Goal: Entertainment & Leisure: Browse casually

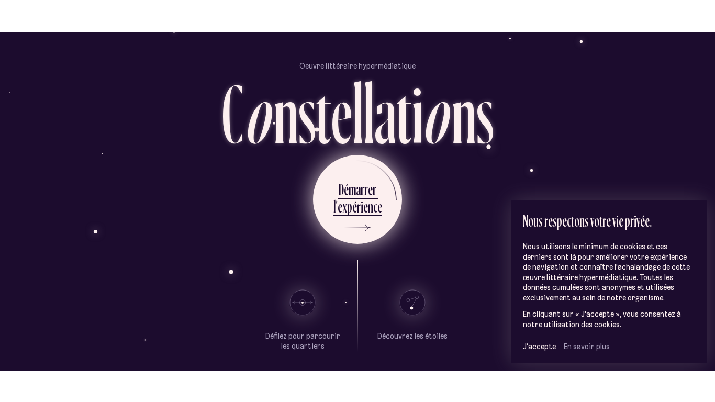
scroll to position [25, 0]
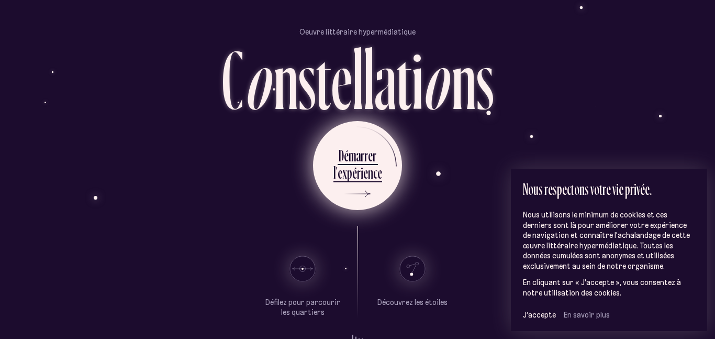
click at [359, 145] on div "a" at bounding box center [358, 155] width 5 height 20
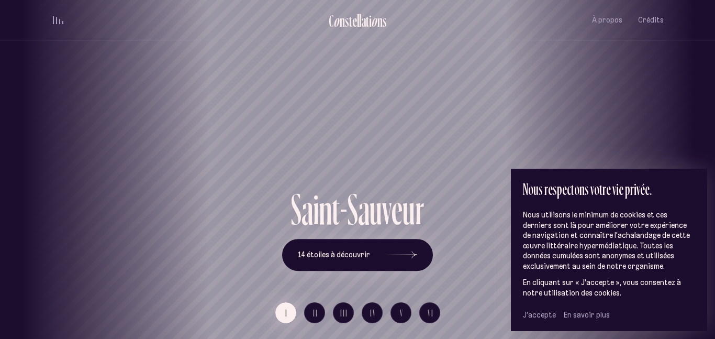
click at [546, 314] on span "J’accepte" at bounding box center [539, 314] width 33 height 9
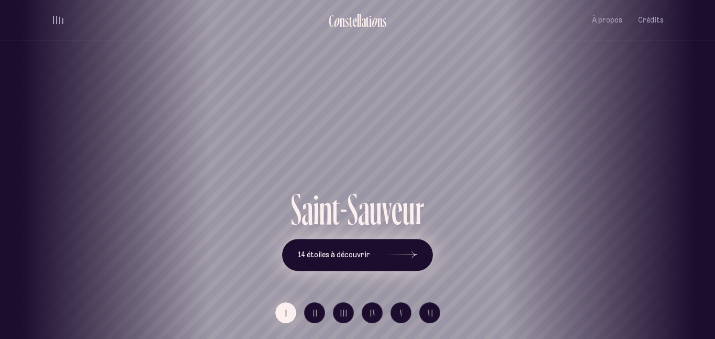
click at [342, 264] on button "14 étoiles à découvrir" at bounding box center [357, 255] width 151 height 32
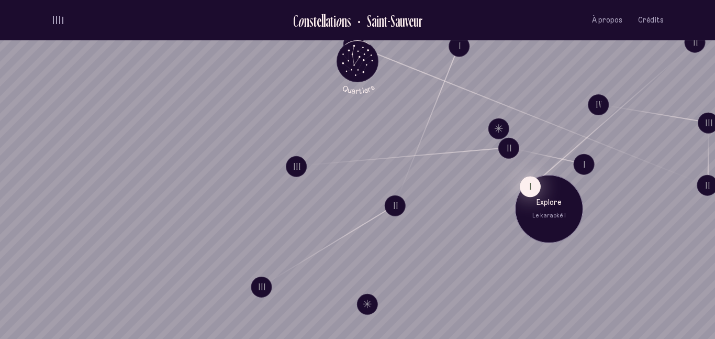
click at [529, 193] on button "I" at bounding box center [530, 186] width 21 height 21
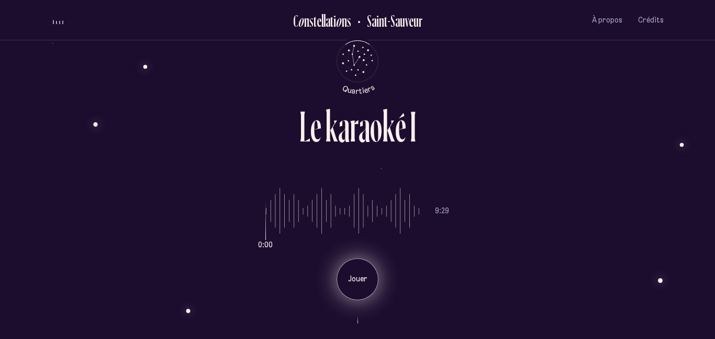
click at [346, 273] on div "Jouer" at bounding box center [358, 279] width 42 height 42
click at [340, 277] on div "Pause" at bounding box center [358, 279] width 42 height 42
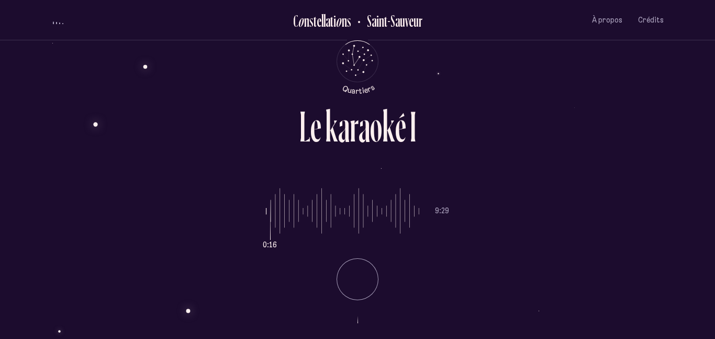
click at [340, 277] on li "Pause" at bounding box center [357, 275] width 183 height 50
click at [340, 277] on div "Jouer" at bounding box center [358, 279] width 42 height 42
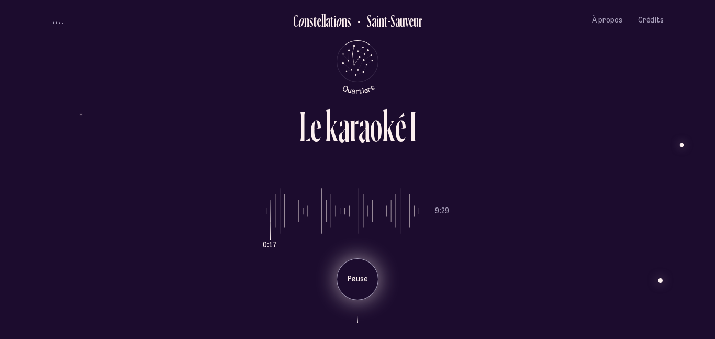
click at [340, 277] on div "Pause" at bounding box center [358, 279] width 42 height 42
click at [340, 277] on div "Jouer" at bounding box center [358, 279] width 42 height 42
drag, startPoint x: 273, startPoint y: 218, endPoint x: 261, endPoint y: 216, distance: 12.2
click at [266, 216] on input "range" at bounding box center [342, 211] width 153 height 79
click at [261, 216] on div "0:02 9:29 Jouer" at bounding box center [357, 236] width 613 height 128
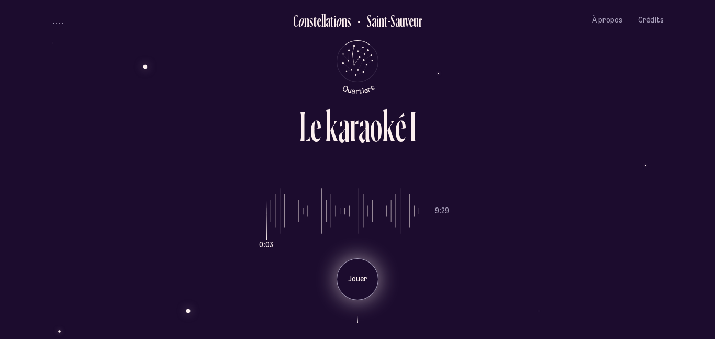
click at [359, 283] on p "Jouer" at bounding box center [358, 279] width 26 height 10
drag, startPoint x: 267, startPoint y: 214, endPoint x: 235, endPoint y: 222, distance: 32.3
click at [266, 222] on input "range" at bounding box center [342, 211] width 153 height 79
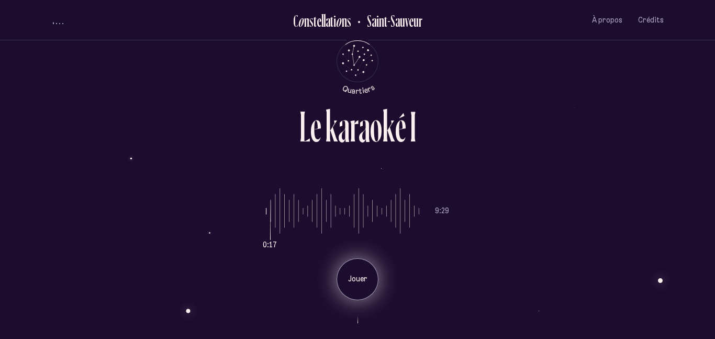
click at [266, 214] on input "range" at bounding box center [342, 211] width 153 height 79
type input "*"
drag, startPoint x: 300, startPoint y: 214, endPoint x: 167, endPoint y: 235, distance: 135.3
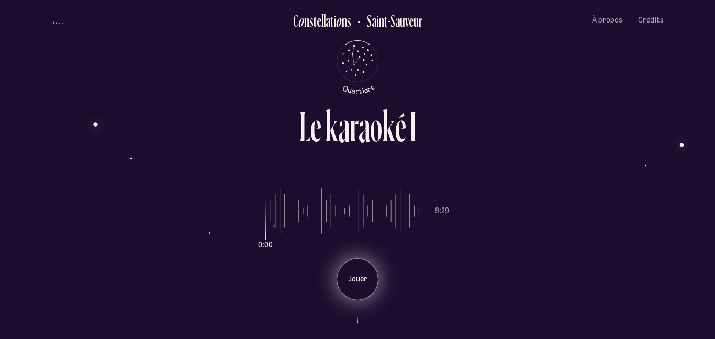
click at [266, 235] on input "range" at bounding box center [342, 211] width 153 height 79
click at [353, 275] on p "Jouer" at bounding box center [358, 279] width 26 height 10
click at [350, 274] on p "Pause" at bounding box center [358, 279] width 26 height 10
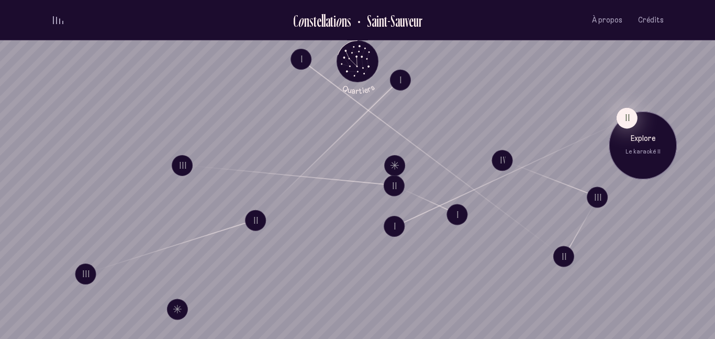
click at [632, 115] on button "II" at bounding box center [627, 117] width 21 height 21
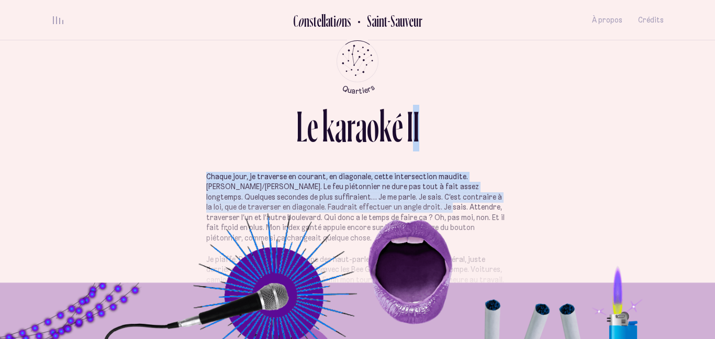
drag, startPoint x: 406, startPoint y: 158, endPoint x: 402, endPoint y: 211, distance: 53.6
click at [402, 211] on div "L e k a r a o k é I I Chaque jour, je traverse en courant, en diagonale, cette …" at bounding box center [357, 169] width 628 height 339
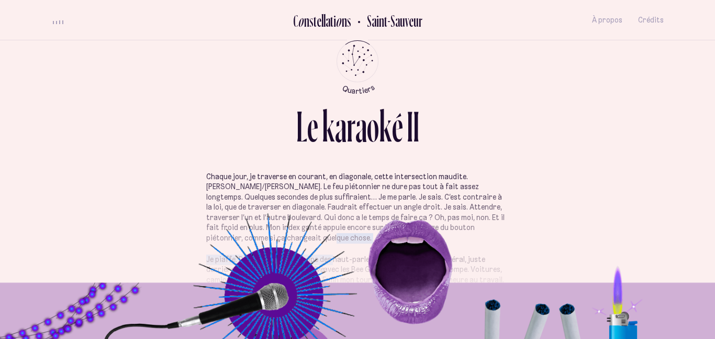
drag, startPoint x: 333, startPoint y: 264, endPoint x: 340, endPoint y: 227, distance: 37.9
click at [267, 302] on section "Chaque jour, je traverse en courant, en diagonale, cette intersection maudite. …" at bounding box center [357, 247] width 613 height 151
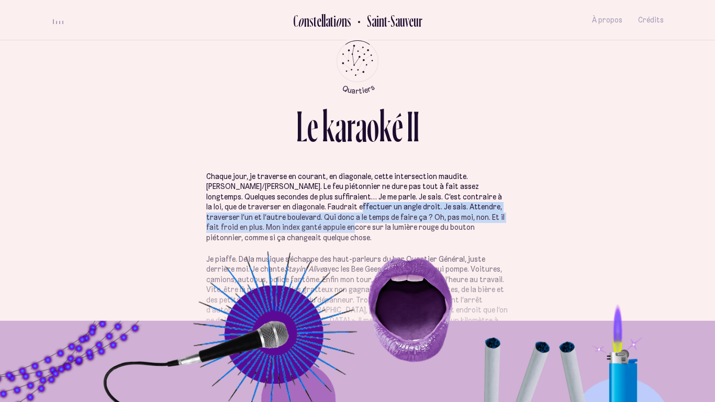
drag, startPoint x: 319, startPoint y: 208, endPoint x: 311, endPoint y: 230, distance: 23.9
click at [311, 230] on p "Chaque jour, je traverse en courant, en diagonale, cette intersection maudite. …" at bounding box center [357, 208] width 303 height 72
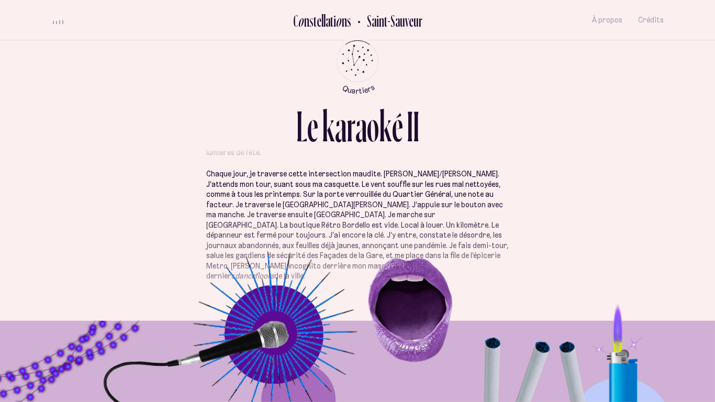
scroll to position [352, 0]
click at [364, 60] on icon "Retour au menu principal" at bounding box center [364, 60] width 2 height 2
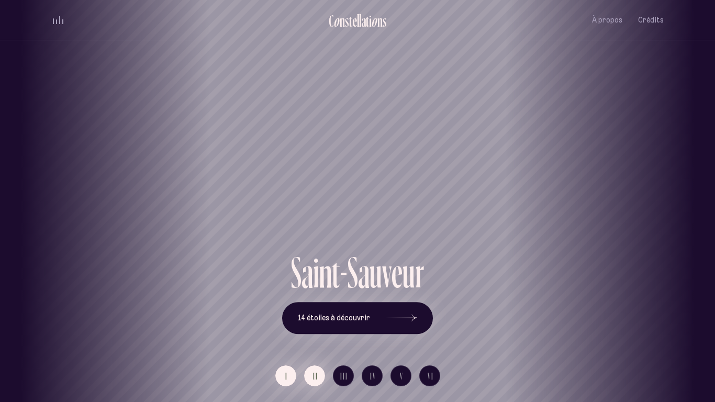
click at [318, 338] on span "II" at bounding box center [315, 376] width 5 height 9
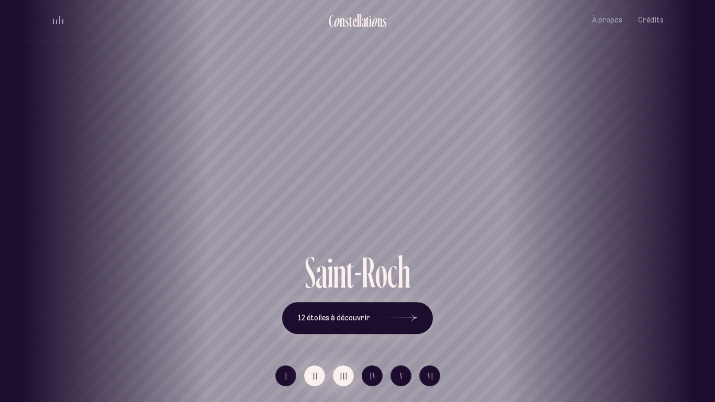
click at [349, 338] on button "III" at bounding box center [343, 376] width 21 height 21
click at [369, 338] on button "IV" at bounding box center [372, 376] width 21 height 21
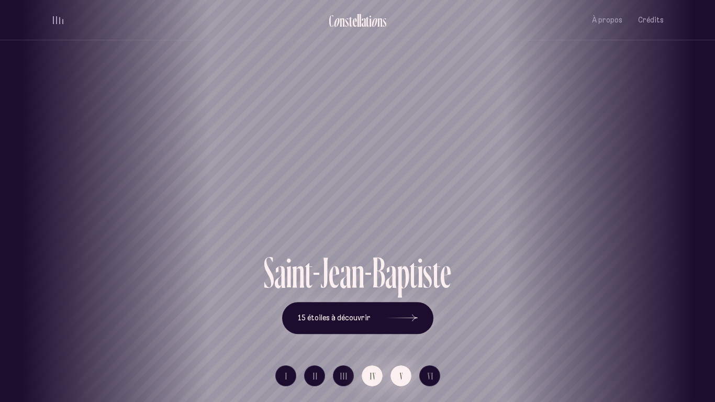
click at [407, 338] on button "V" at bounding box center [401, 376] width 21 height 21
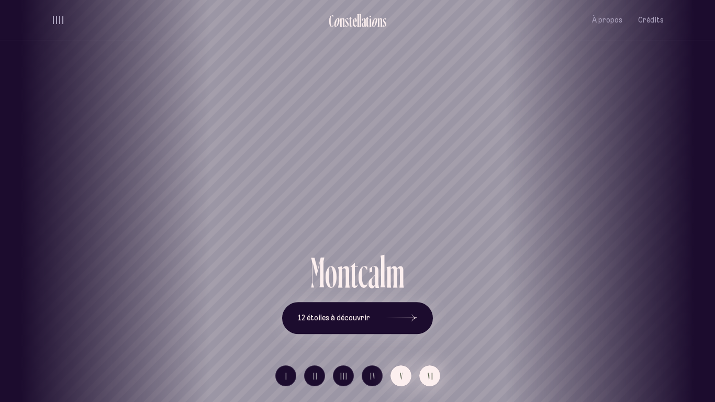
click at [429, 338] on button "VI" at bounding box center [430, 376] width 21 height 21
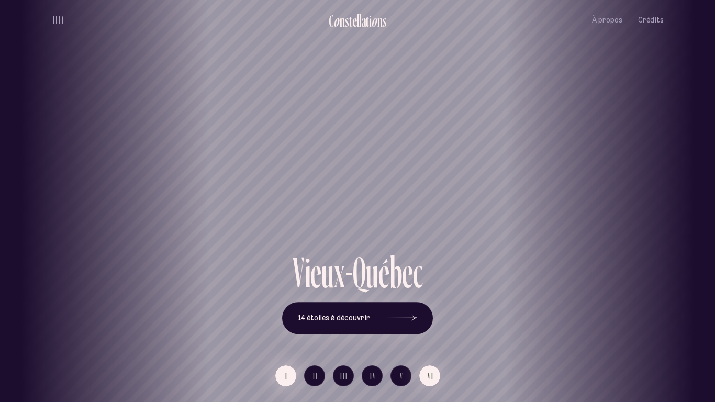
click at [292, 338] on button "I" at bounding box center [285, 376] width 21 height 21
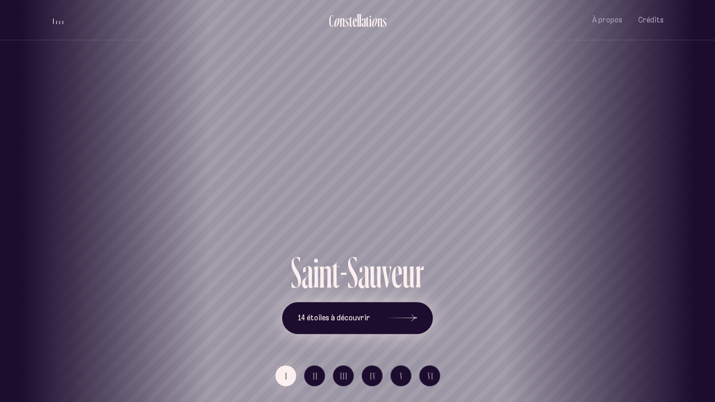
click at [353, 317] on span "14 étoiles à découvrir" at bounding box center [334, 318] width 72 height 9
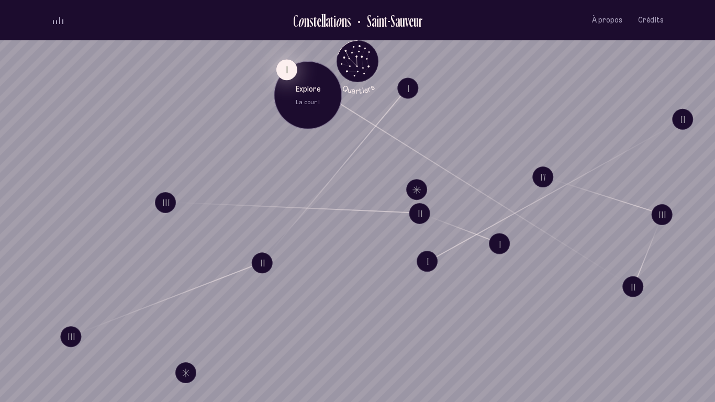
click at [281, 70] on button "I" at bounding box center [287, 69] width 21 height 21
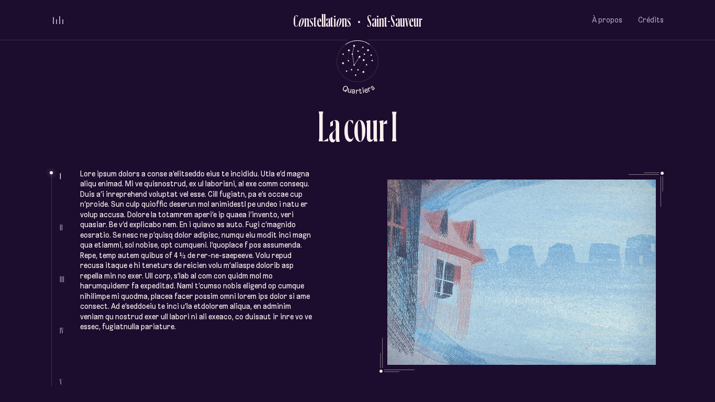
click at [60, 229] on span "II" at bounding box center [61, 227] width 3 height 9
click at [60, 228] on span "II" at bounding box center [61, 227] width 3 height 9
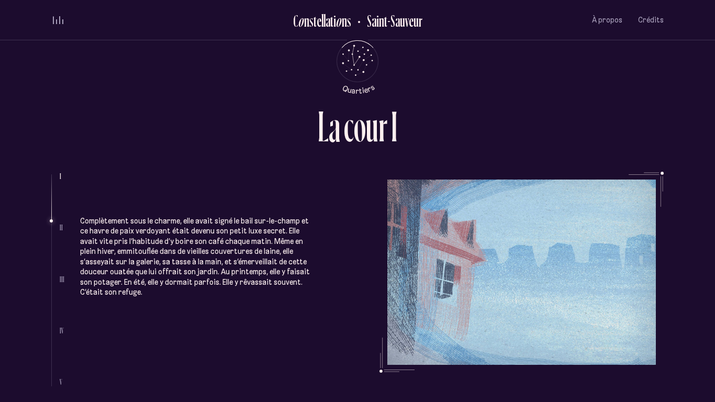
scroll to position [385, 0]
click at [60, 338] on ul "I II III IV V" at bounding box center [62, 279] width 5 height 215
click at [59, 338] on ul at bounding box center [55, 280] width 8 height 212
click at [60, 338] on span "V" at bounding box center [61, 382] width 3 height 9
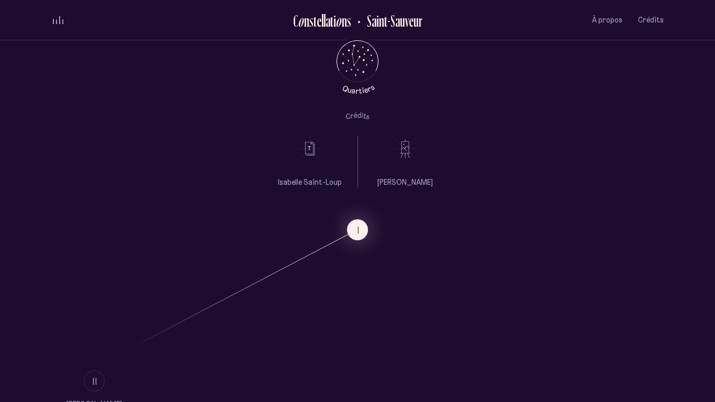
scroll to position [535, 0]
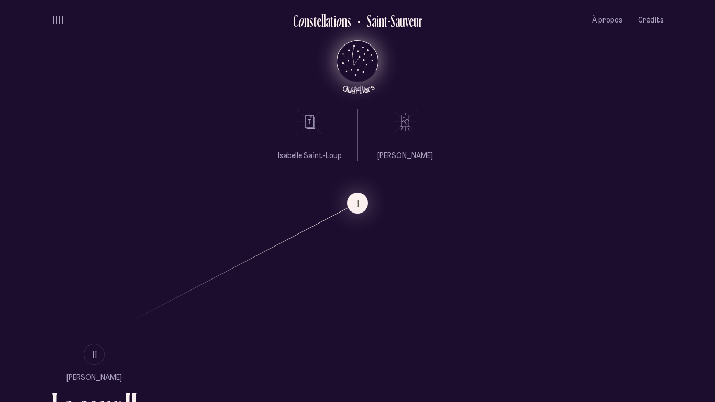
click at [365, 54] on icon "Retour au menu principal" at bounding box center [364, 53] width 1 height 1
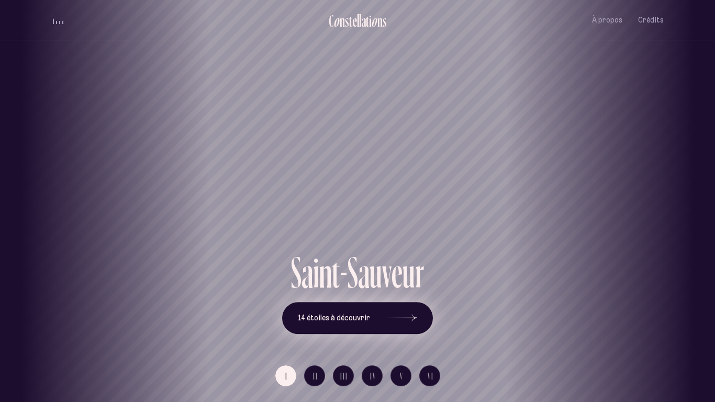
click at [311, 334] on button "14 étoiles à découvrir" at bounding box center [357, 318] width 151 height 32
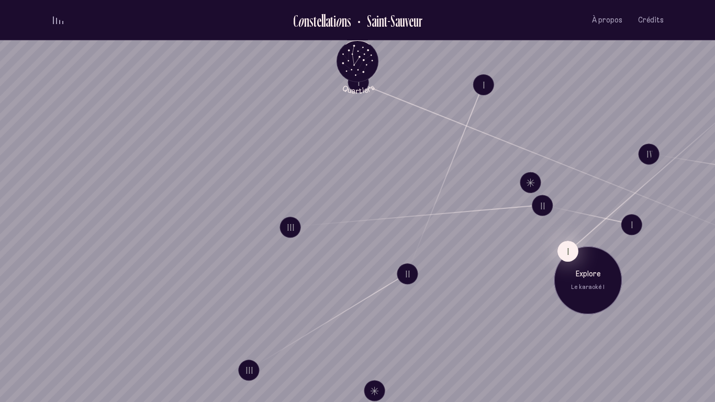
click at [564, 245] on button "I" at bounding box center [568, 251] width 21 height 21
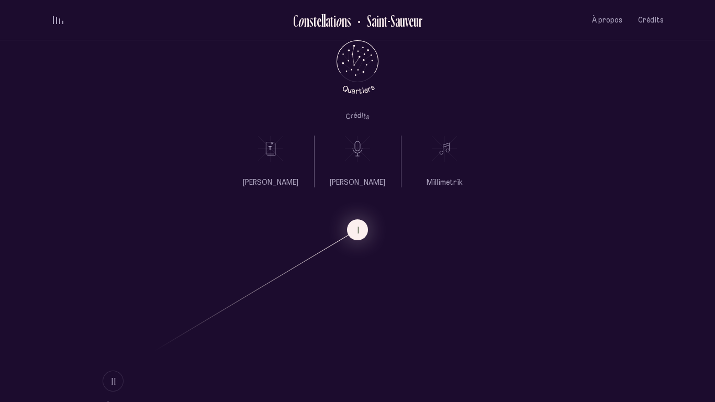
scroll to position [794, 0]
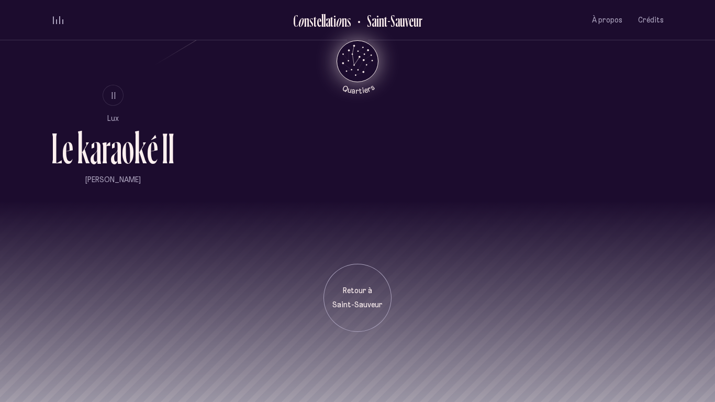
click at [363, 64] on icon "Quartiers" at bounding box center [357, 78] width 61 height 32
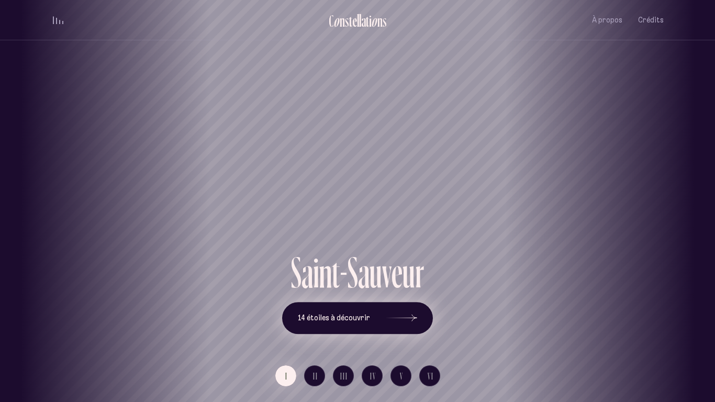
click at [312, 318] on span "14 étoiles à découvrir" at bounding box center [334, 318] width 72 height 9
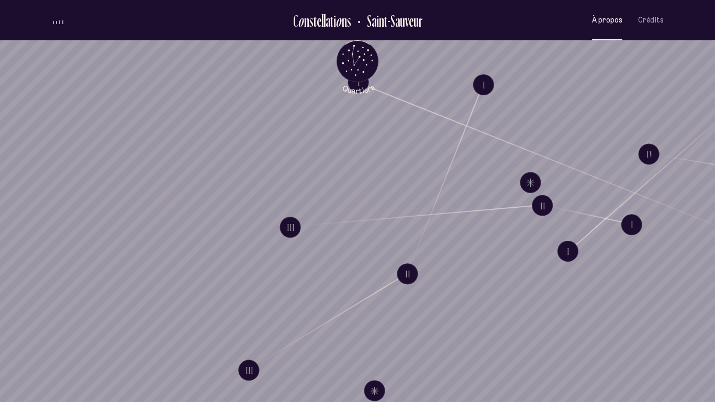
click at [603, 16] on span "À propos" at bounding box center [607, 20] width 30 height 9
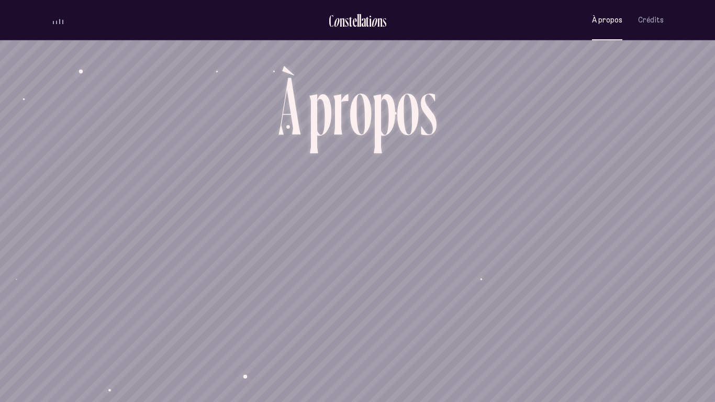
click at [60, 28] on ul "C o n s t e l l a t i o n s [GEOGRAPHIC_DATA] À propos Crédits Menu" at bounding box center [357, 20] width 613 height 40
click at [56, 22] on span "volume audio" at bounding box center [56, 21] width 1 height 5
click at [646, 18] on span "Crédits" at bounding box center [651, 20] width 26 height 9
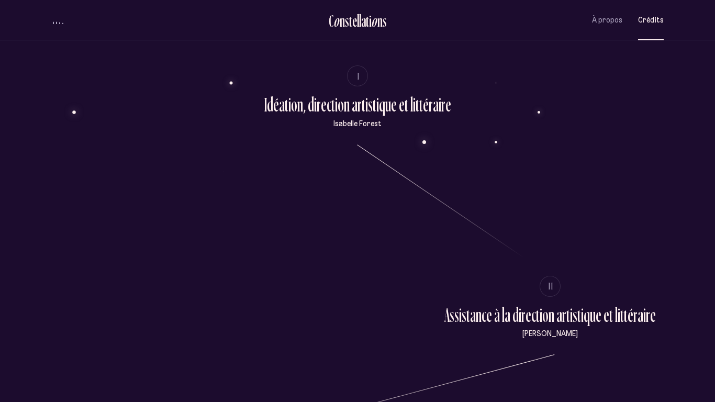
scroll to position [132, 0]
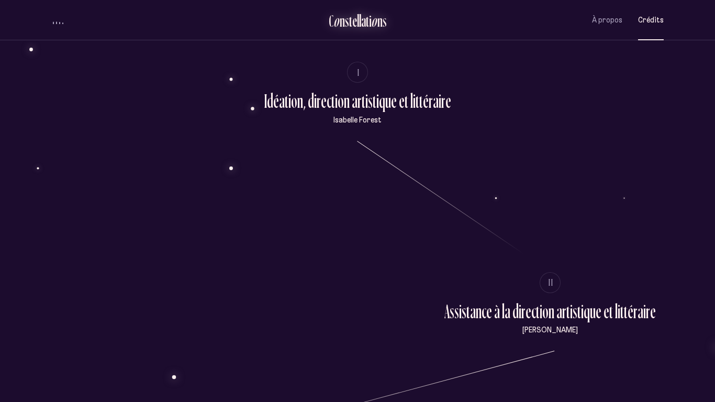
click at [340, 28] on div "n" at bounding box center [342, 20] width 5 height 17
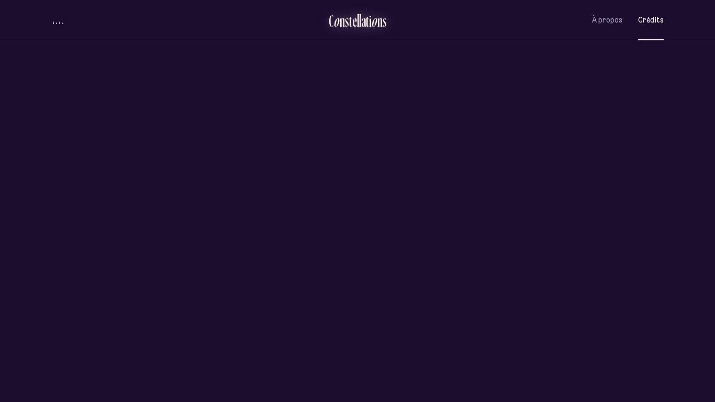
scroll to position [0, 0]
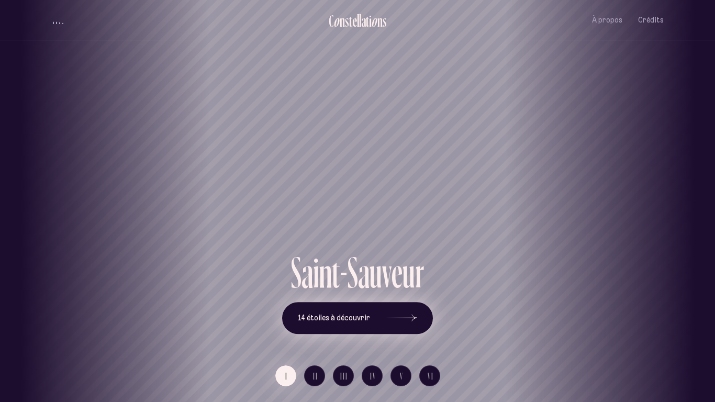
click at [351, 314] on span "14 étoiles à découvrir" at bounding box center [334, 318] width 72 height 9
